Goal: Task Accomplishment & Management: Complete application form

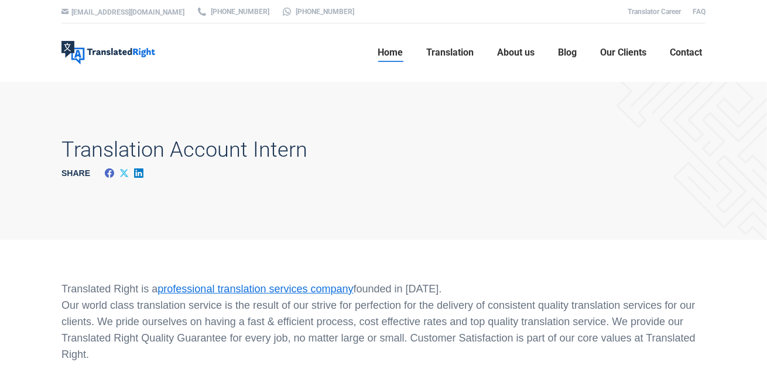
click at [401, 54] on span "Home" at bounding box center [390, 53] width 25 height 12
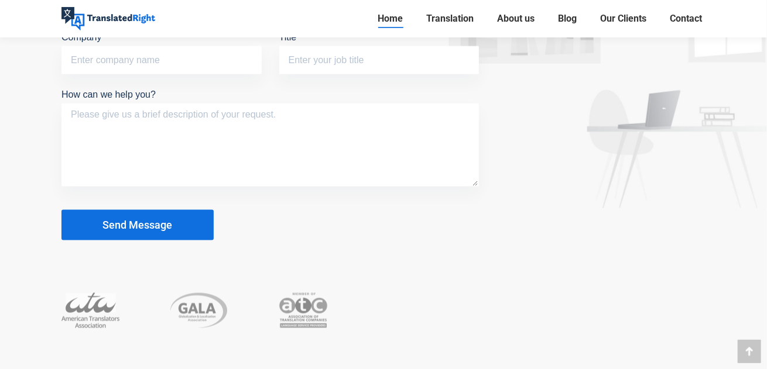
scroll to position [7552, 0]
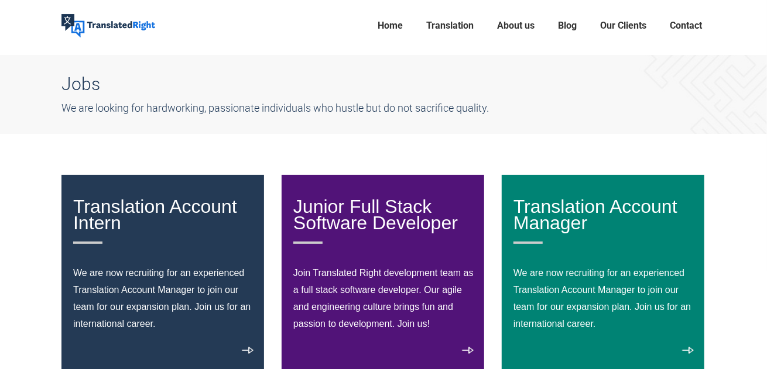
scroll to position [117, 0]
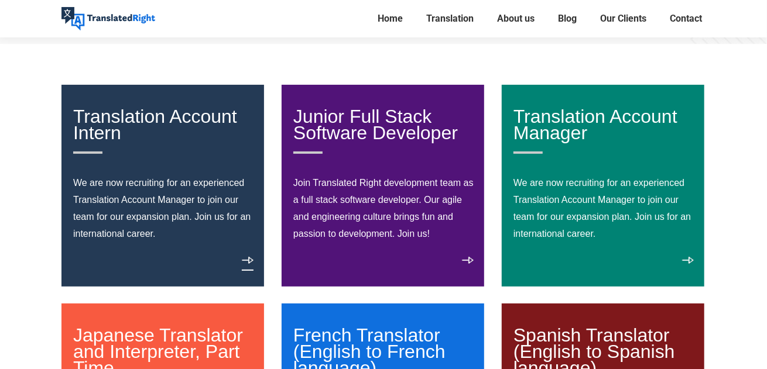
click at [245, 257] on link "View details" at bounding box center [248, 264] width 12 height 14
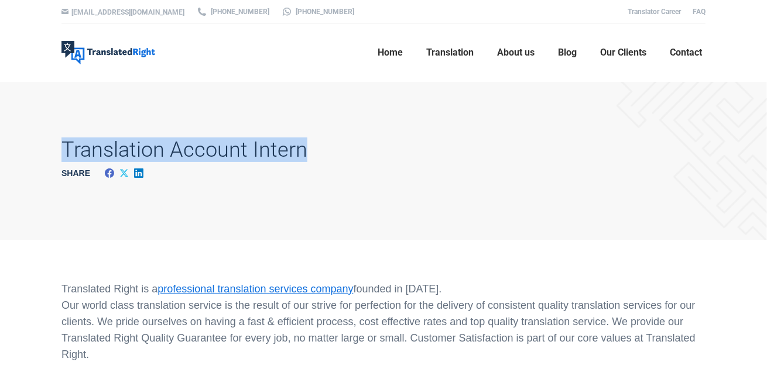
drag, startPoint x: 61, startPoint y: 144, endPoint x: 306, endPoint y: 144, distance: 244.2
click at [306, 144] on div "Translation Account Intern Share Share on Facebook Share on Facebook Share on X…" at bounding box center [383, 161] width 703 height 158
copy h1 "Translation Account Intern"
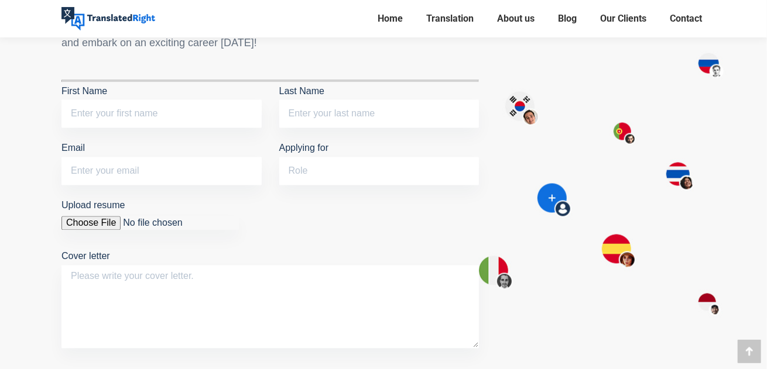
scroll to position [995, 0]
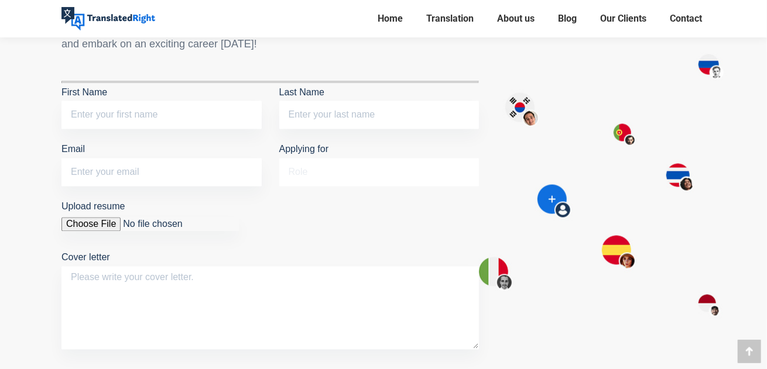
click at [320, 173] on input "Applying for" at bounding box center [379, 173] width 200 height 28
paste input "Translation Account Intern"
type input "Translation Account Intern"
click at [308, 114] on input "Last Name" at bounding box center [379, 115] width 200 height 28
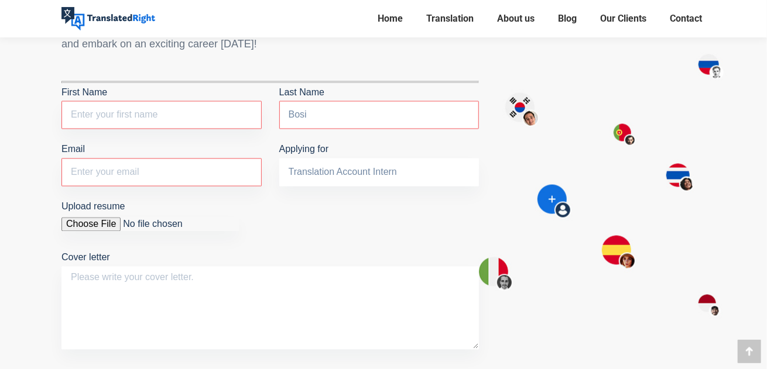
type input "Bosi"
click at [220, 163] on input "Email The field is required." at bounding box center [161, 173] width 200 height 28
type input "eleena.bosi@gmail.com"
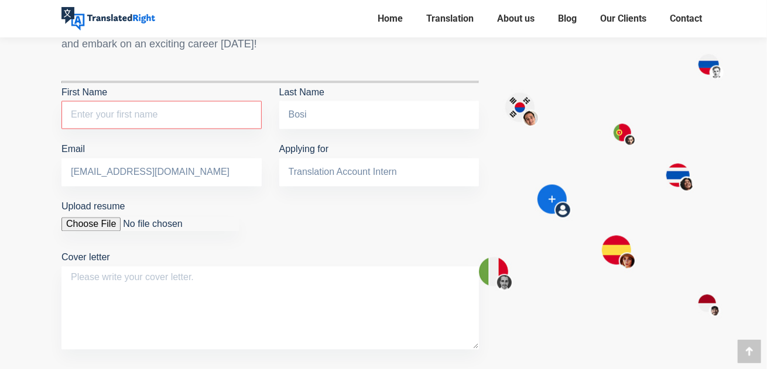
click at [96, 225] on input "Upload resume" at bounding box center [149, 225] width 177 height 14
click at [87, 225] on input "Upload resume" at bounding box center [149, 225] width 177 height 14
type input "C:\fakepath\Elena Bosi_CV - 2025.pdf"
click at [192, 221] on input "Upload resume You are not allowed to upload files of this type." at bounding box center [149, 225] width 177 height 14
click at [157, 113] on input "First Name The field is required." at bounding box center [161, 115] width 200 height 28
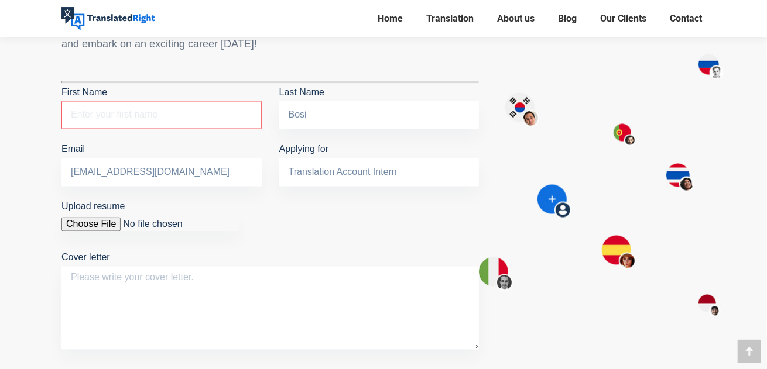
type input "e"
type input "Elena"
click at [213, 172] on input "eleena.bosi@gmail.com" at bounding box center [161, 173] width 200 height 28
click at [215, 166] on input "eleena.bosi@gmail.com" at bounding box center [161, 173] width 200 height 28
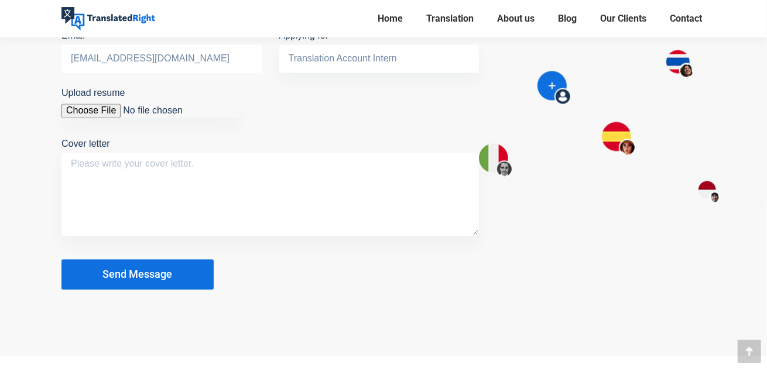
scroll to position [1112, 0]
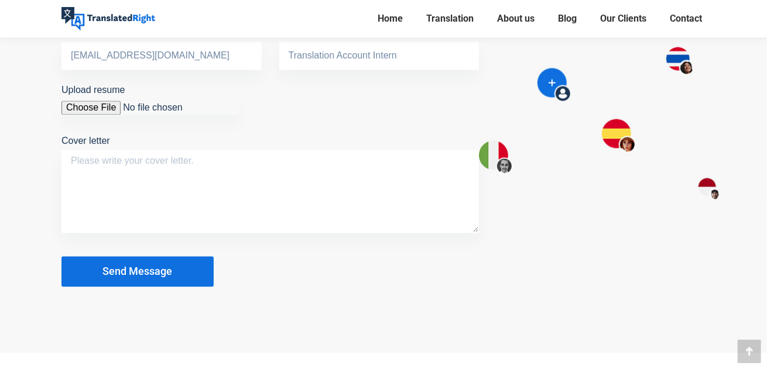
click at [198, 276] on button "Send Message" at bounding box center [137, 272] width 152 height 30
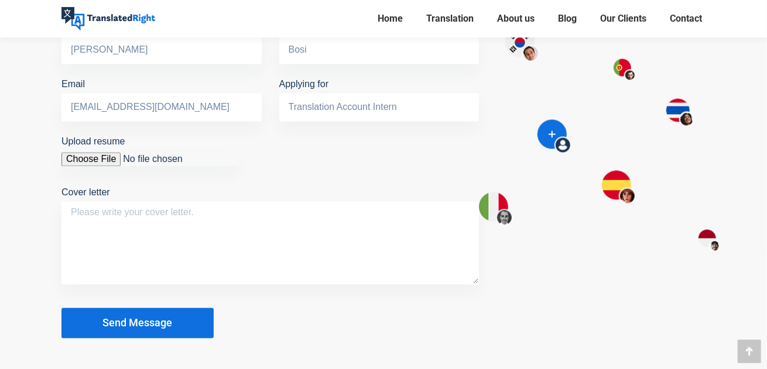
scroll to position [1054, 0]
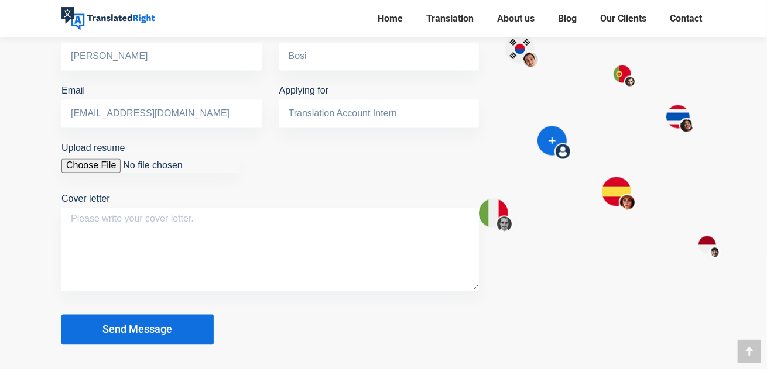
click at [179, 336] on button "Send Message" at bounding box center [137, 330] width 152 height 30
click at [560, 186] on div at bounding box center [609, 131] width 209 height 442
click at [388, 249] on textarea "Cover letter" at bounding box center [270, 249] width 418 height 83
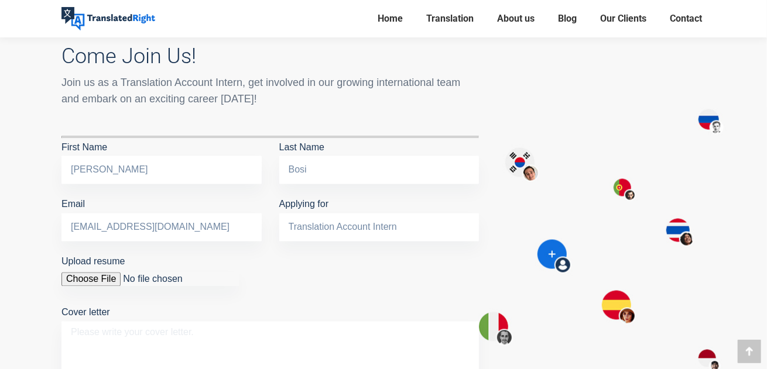
scroll to position [937, 0]
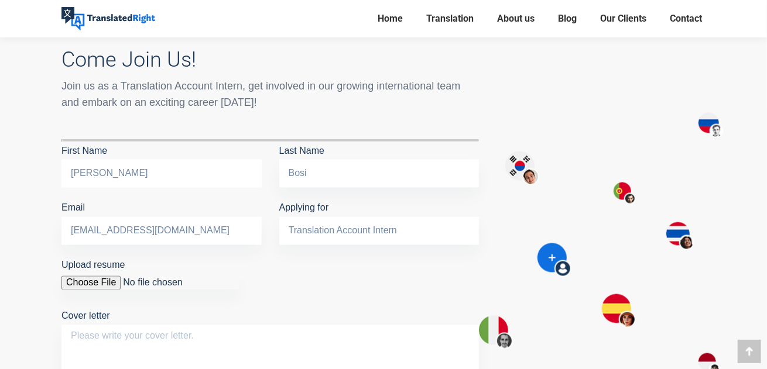
click at [191, 175] on input "Elena" at bounding box center [161, 174] width 200 height 28
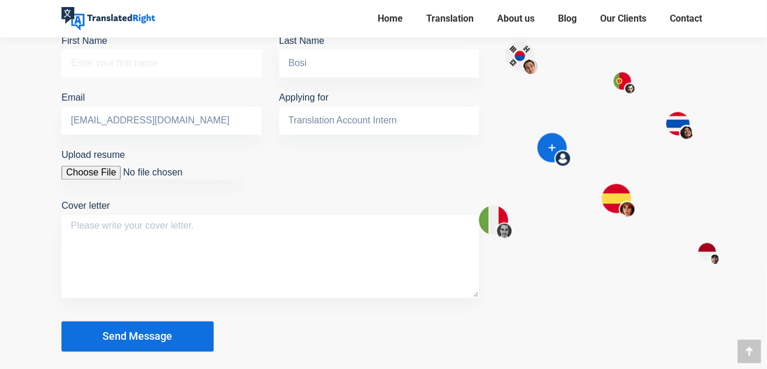
scroll to position [1054, 0]
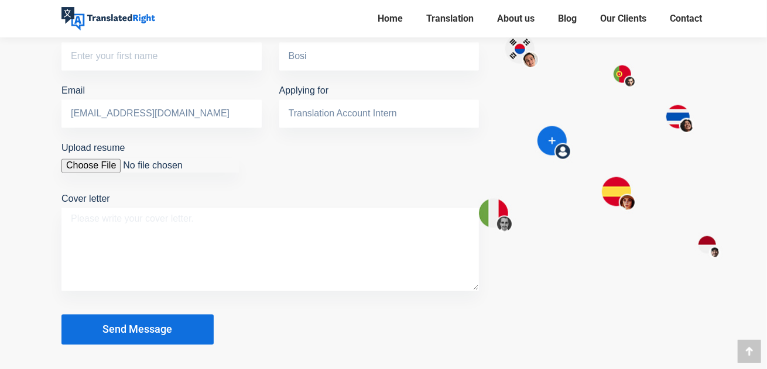
click at [305, 245] on textarea "Cover letter" at bounding box center [270, 249] width 418 height 83
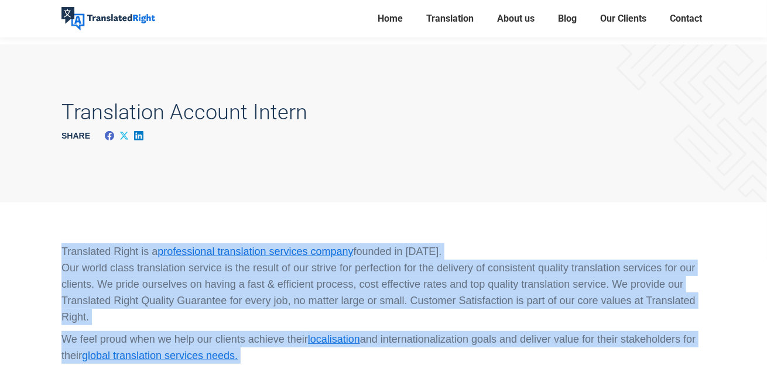
scroll to position [0, 0]
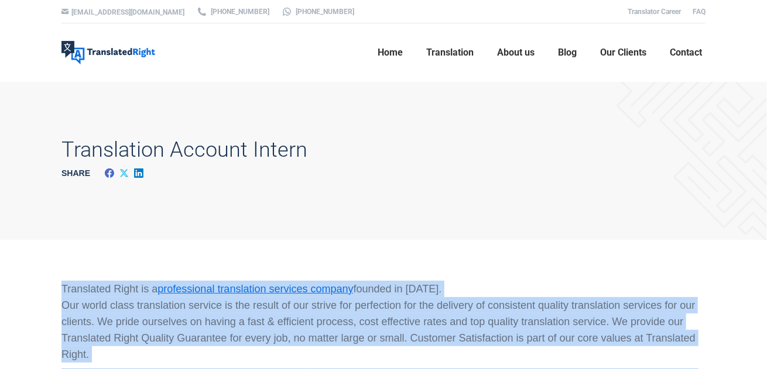
drag, startPoint x: 400, startPoint y: 214, endPoint x: 61, endPoint y: 279, distance: 344.8
copy div "Translated Right is a professional translation services company founded in 2018…"
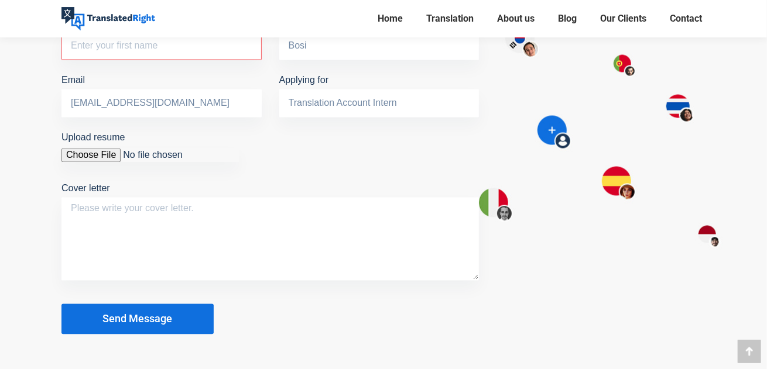
scroll to position [995, 0]
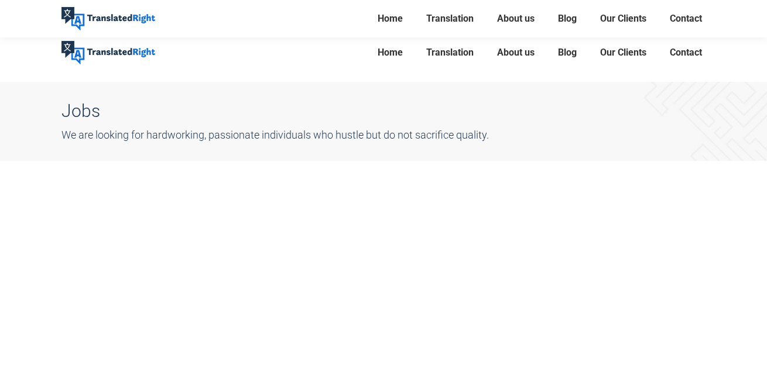
scroll to position [117, 0]
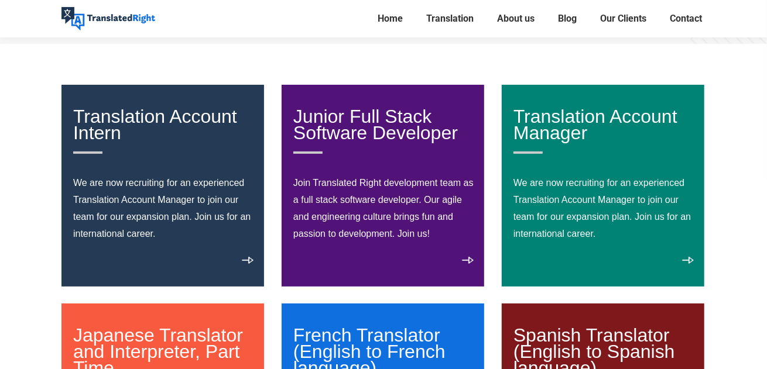
click at [238, 255] on div "Translation Account Intern We are now recruiting for an experienced Translation…" at bounding box center [162, 186] width 203 height 202
drag, startPoint x: 238, startPoint y: 255, endPoint x: 245, endPoint y: 258, distance: 7.9
click at [238, 255] on div "Translation Account Intern We are now recruiting for an experienced Translation…" at bounding box center [162, 186] width 203 height 202
click at [246, 258] on link "View details" at bounding box center [248, 264] width 12 height 14
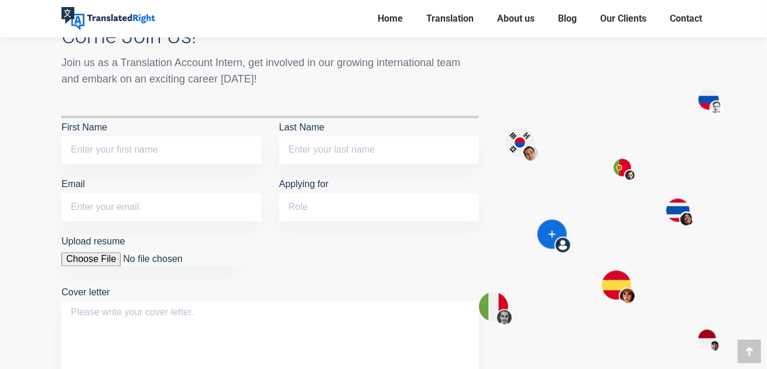
scroll to position [963, 0]
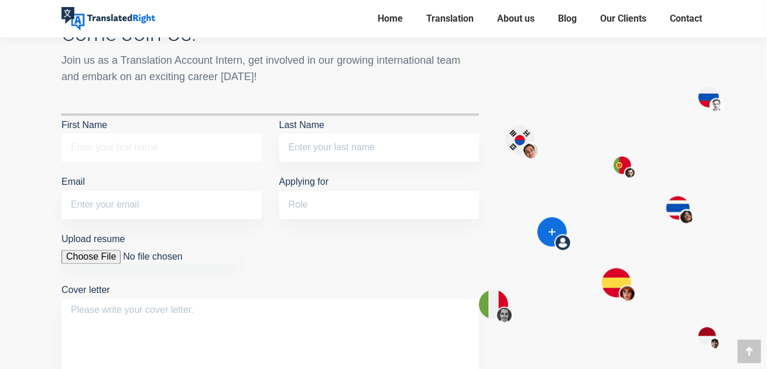
click at [180, 152] on input "First Name" at bounding box center [161, 148] width 200 height 28
type input "Elena"
click at [347, 145] on input "Last Name" at bounding box center [379, 148] width 200 height 28
type input "Bosi"
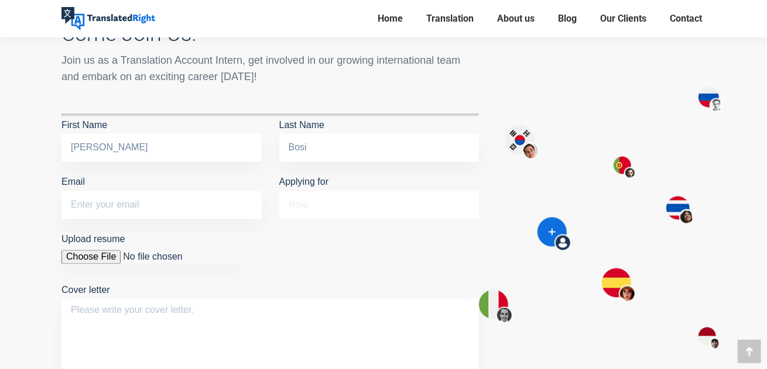
click at [356, 204] on input "Applying for" at bounding box center [379, 205] width 200 height 28
type input "Translation Account Intern"
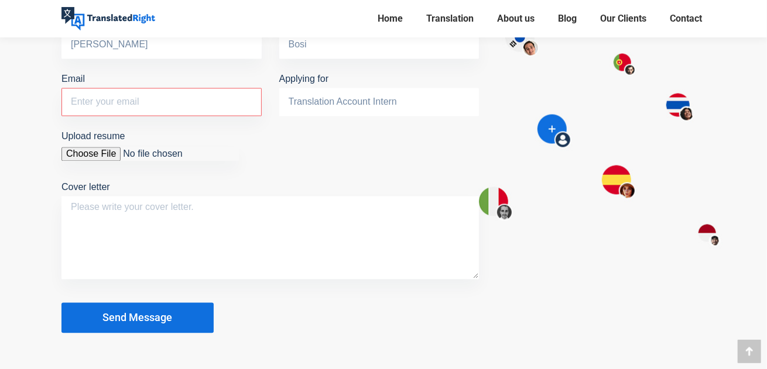
scroll to position [1080, 0]
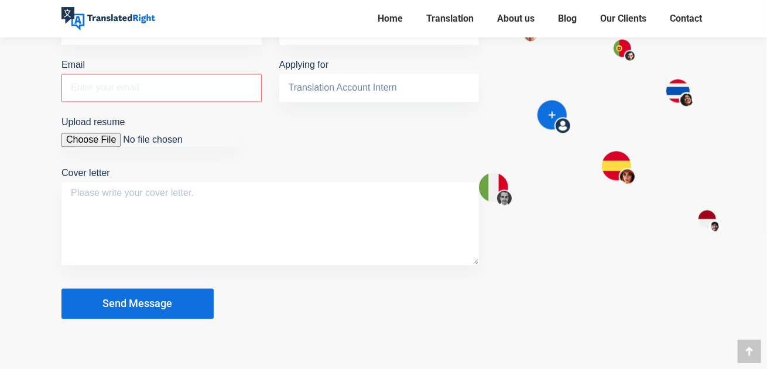
click at [148, 85] on input "Email The field is required." at bounding box center [161, 88] width 200 height 28
type input "eleena.bosi@gmail.com"
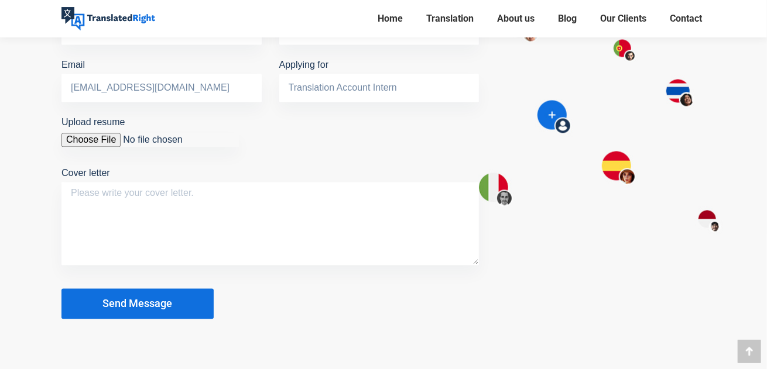
click at [93, 136] on input "Upload resume" at bounding box center [149, 141] width 177 height 14
type input "C:\fakepath\Elena Bosi_CV - 2025.pdf"
click at [84, 139] on input "Upload resume You are not allowed to upload files of this type." at bounding box center [149, 141] width 177 height 14
click at [351, 222] on textarea "Cover letter" at bounding box center [270, 224] width 418 height 83
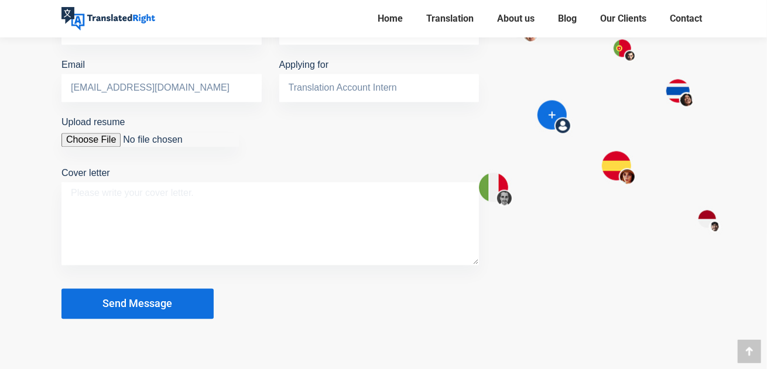
click at [242, 201] on textarea "Cover letter" at bounding box center [270, 224] width 418 height 83
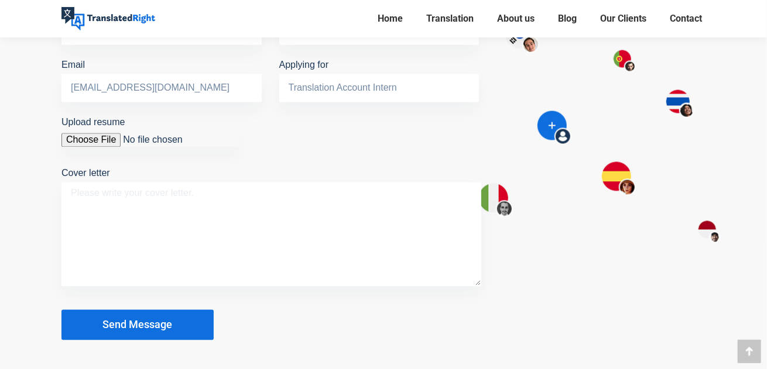
drag, startPoint x: 477, startPoint y: 261, endPoint x: 488, endPoint y: 315, distance: 55.6
click at [488, 315] on div "Come Join Us! Join us as a Translation Account Intern, get involved in our grow…" at bounding box center [270, 115] width 453 height 480
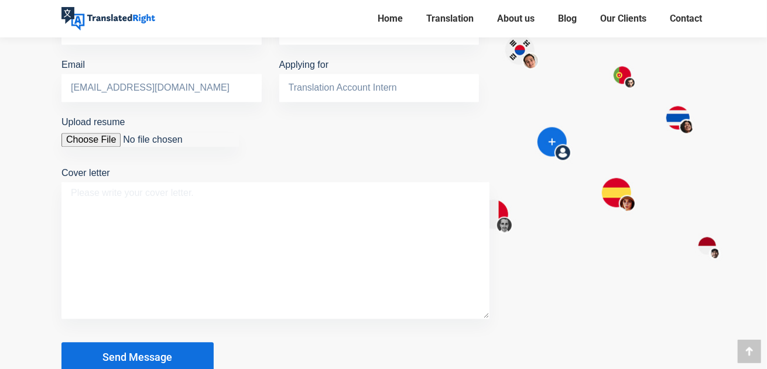
click at [271, 198] on textarea "Cover letter" at bounding box center [275, 251] width 428 height 137
paste textarea "Dear Hiring Team at Translated Right, I am writing to express my interest in th…"
type textarea "Dear Hiring Team at Translated Right, I am writing to express my interest in th…"
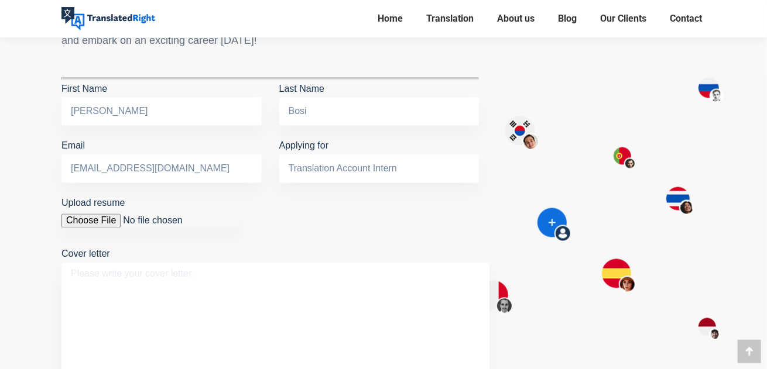
scroll to position [963, 0]
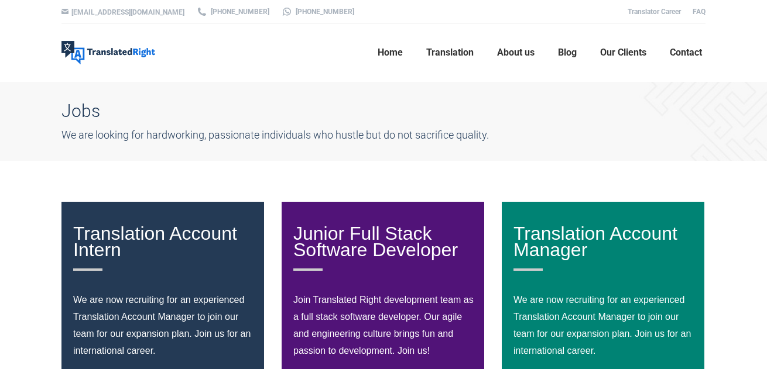
scroll to position [117, 0]
